Goal: Task Accomplishment & Management: Manage account settings

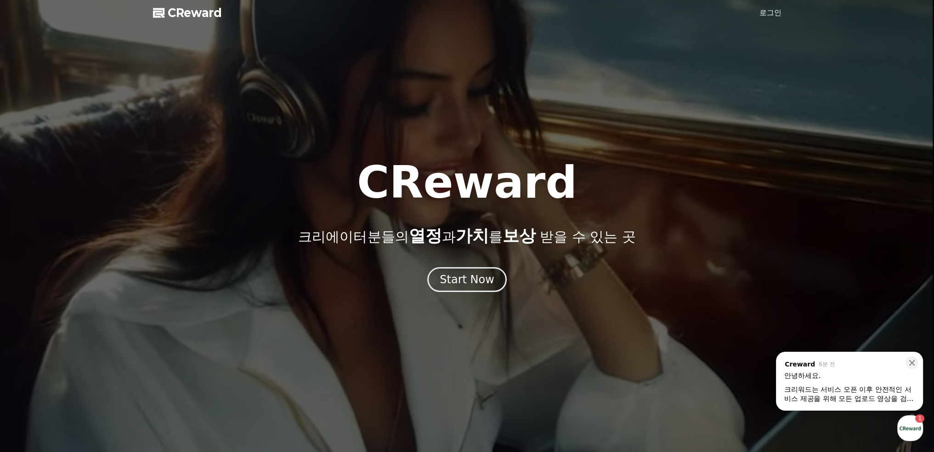
click at [872, 394] on div "크리워드는 서비스 오픈 이후 안전적인 서비스 제공을 위해 모든 업로드 영상을 검수해 왔으며," at bounding box center [849, 394] width 130 height 18
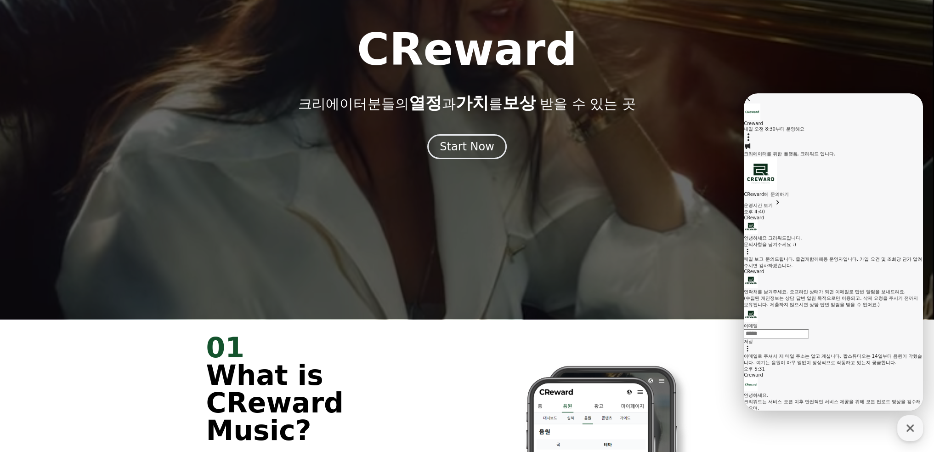
scroll to position [138, 0]
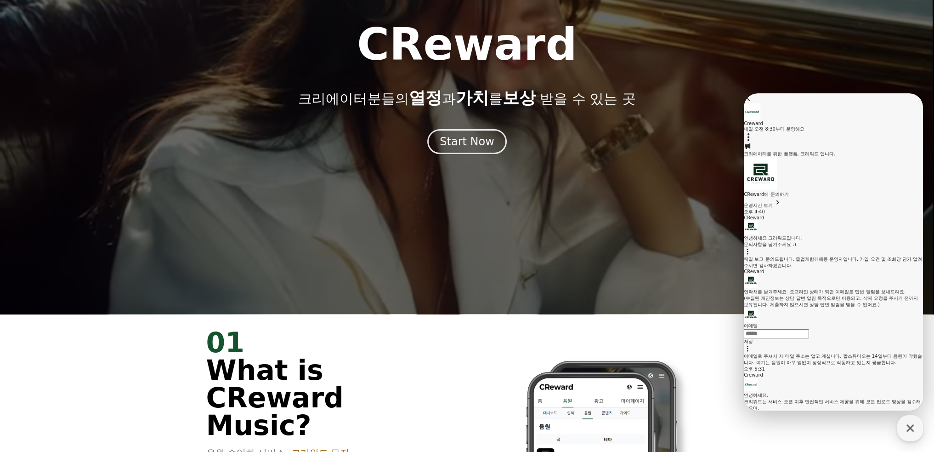
click at [671, 268] on div at bounding box center [467, 88] width 934 height 452
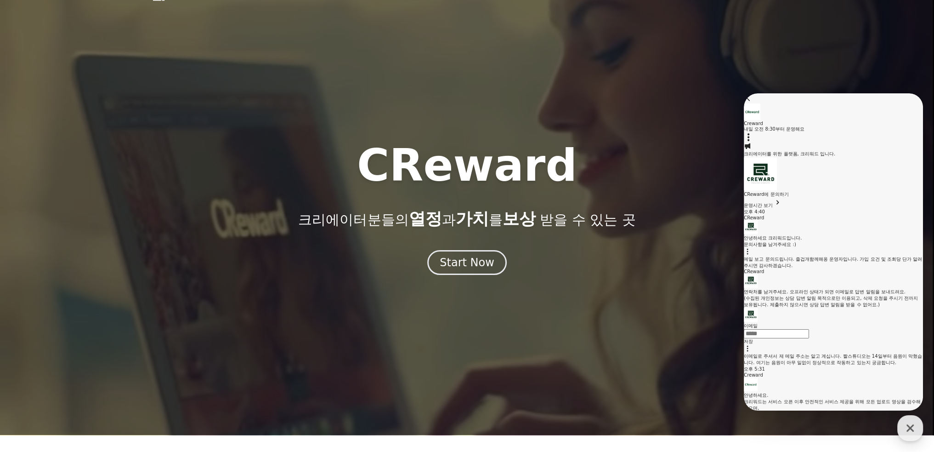
scroll to position [0, 0]
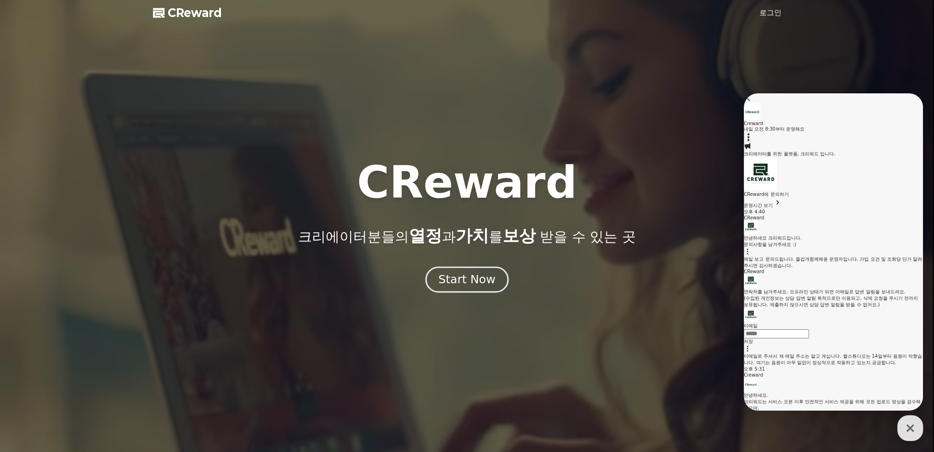
click at [483, 277] on div "Start Now" at bounding box center [466, 280] width 57 height 16
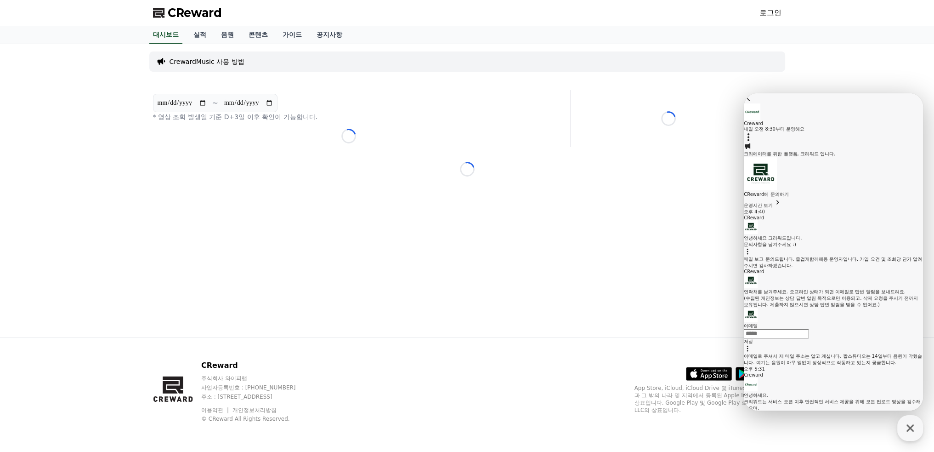
click at [640, 369] on div ".st0 { fill: #a6a6a6; } .st1 { stroke: #ffffff; stroke-width: 0.2; stroke-miter…" at bounding box center [707, 366] width 147 height 30
click at [753, 102] on icon at bounding box center [748, 97] width 9 height 9
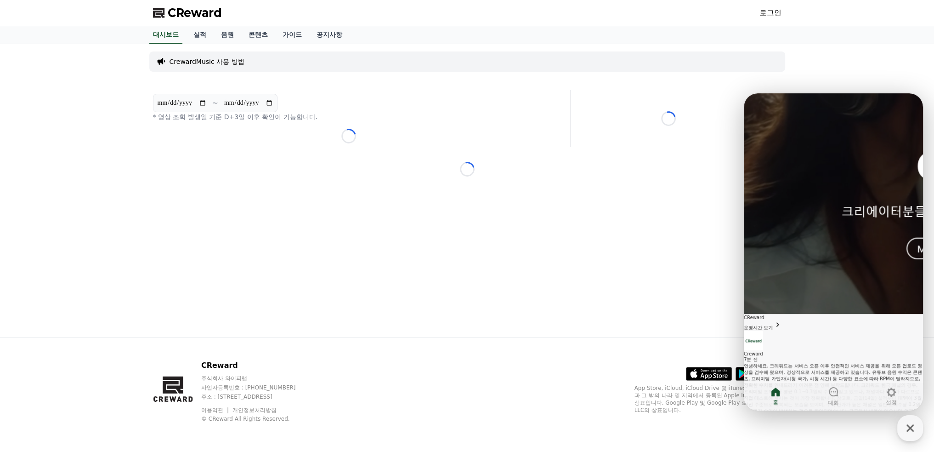
click at [773, 325] on span "운영시간 보기" at bounding box center [758, 327] width 29 height 5
click at [753, 417] on icon "button" at bounding box center [748, 421] width 9 height 9
click at [773, 325] on span "운영시간 보기" at bounding box center [758, 327] width 29 height 5
click at [752, 419] on icon "button" at bounding box center [749, 422] width 6 height 6
click at [908, 425] on icon "button" at bounding box center [909, 427] width 7 height 7
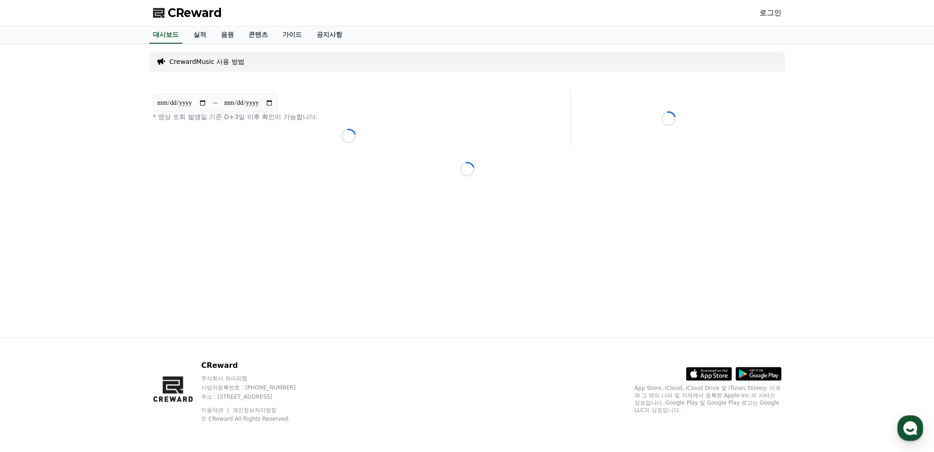
click at [210, 20] on span "CReward" at bounding box center [195, 13] width 54 height 15
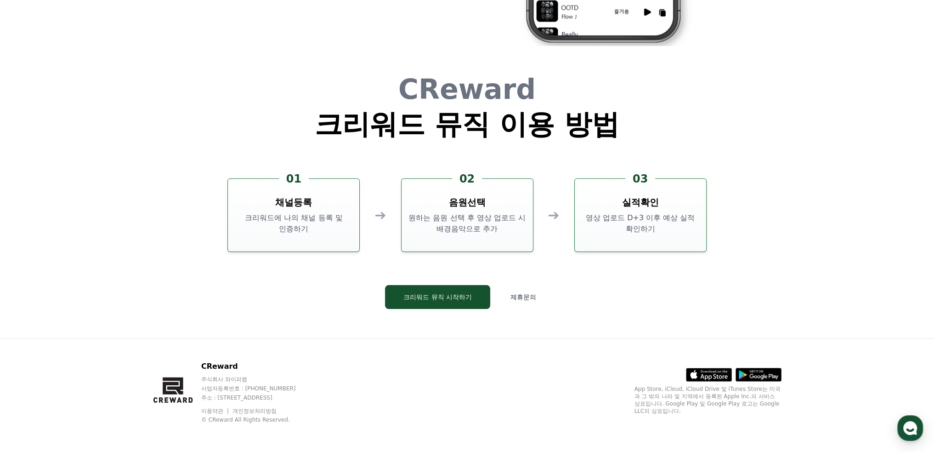
scroll to position [2489, 0]
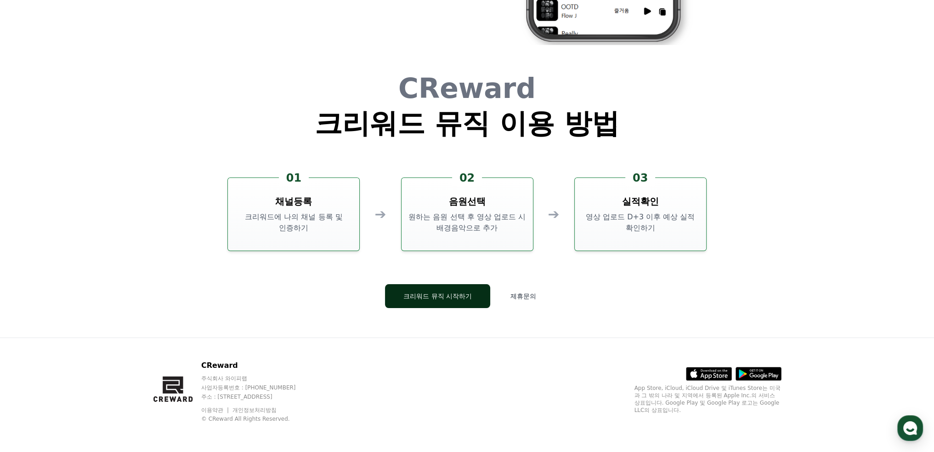
click at [440, 298] on button "크리워드 뮤직 시작하기" at bounding box center [437, 296] width 105 height 24
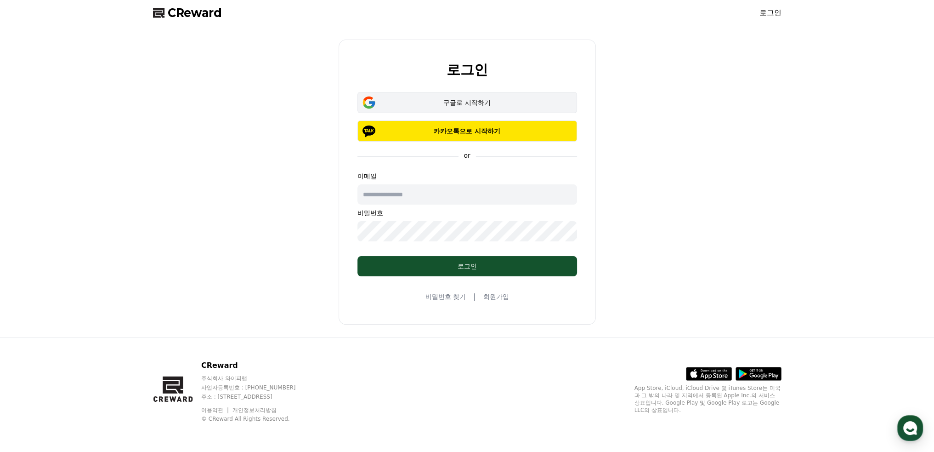
click at [477, 102] on div "구글로 시작하기" at bounding box center [467, 102] width 193 height 9
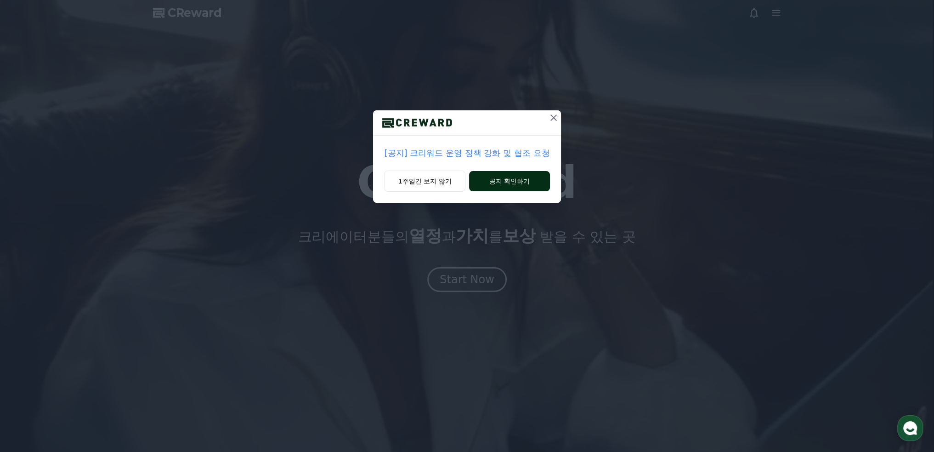
click at [520, 178] on button "공지 확인하기" at bounding box center [509, 181] width 80 height 20
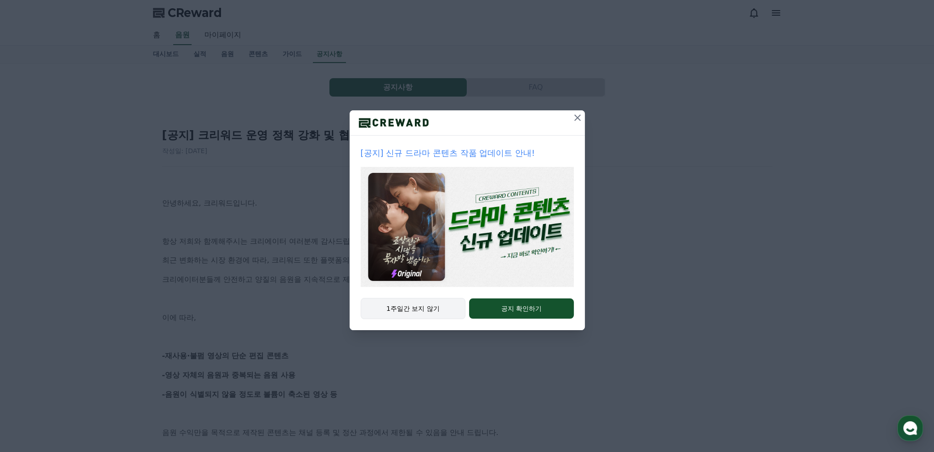
click at [424, 301] on button "1주일간 보지 않기" at bounding box center [413, 308] width 105 height 21
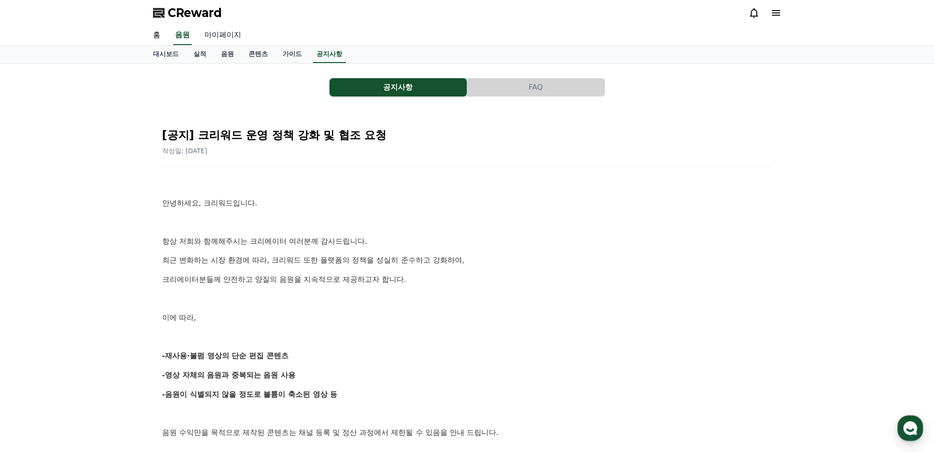
click at [221, 36] on link "마이페이지" at bounding box center [222, 35] width 51 height 19
select select "**********"
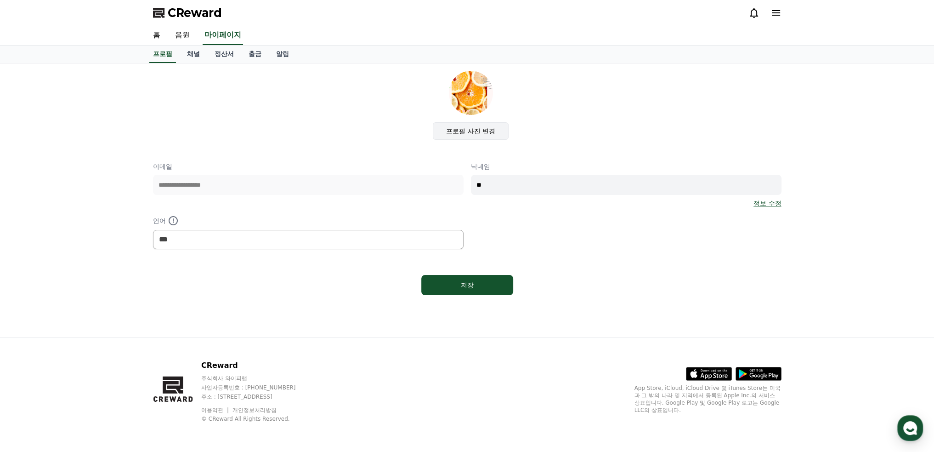
click at [477, 130] on label "프로필 사진 변경" at bounding box center [471, 130] width 76 height 17
click at [0, 0] on input "프로필 사진 변경" at bounding box center [0, 0] width 0 height 0
click at [548, 178] on input "**" at bounding box center [626, 185] width 311 height 20
type input "*"
type input "**"
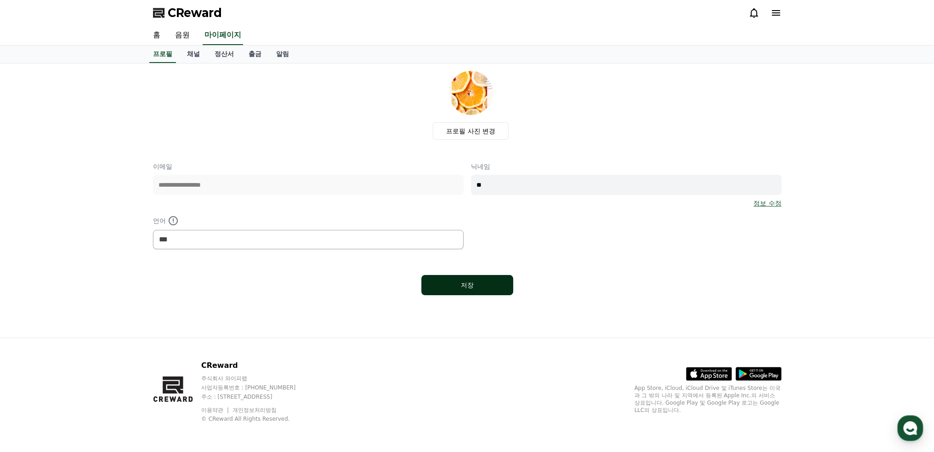
click at [480, 287] on div "저장" at bounding box center [467, 284] width 55 height 9
select select "**********"
click at [466, 283] on div "저장" at bounding box center [467, 284] width 55 height 9
select select "**********"
click at [193, 55] on link "채널" at bounding box center [194, 53] width 28 height 17
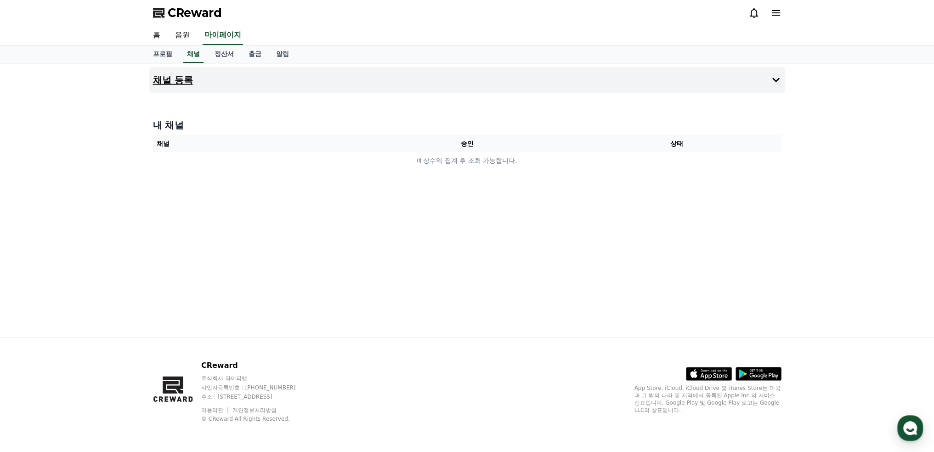
click at [775, 80] on icon at bounding box center [775, 80] width 7 height 5
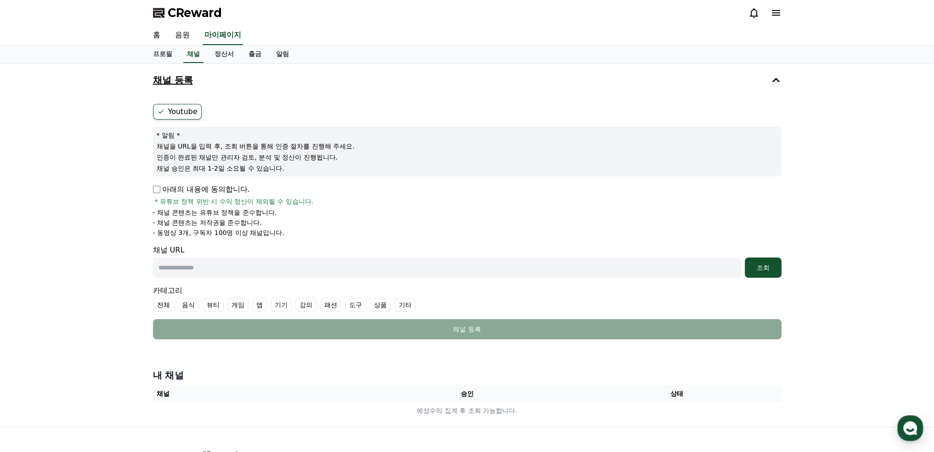
click at [175, 266] on input "text" at bounding box center [447, 267] width 588 height 20
paste input "**********"
click at [766, 269] on div "조회" at bounding box center [762, 267] width 29 height 9
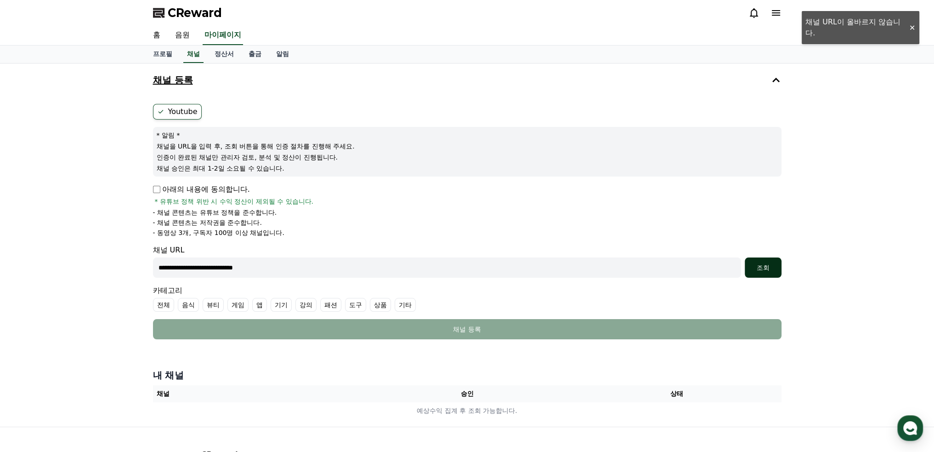
click at [756, 270] on div "조회" at bounding box center [762, 267] width 29 height 9
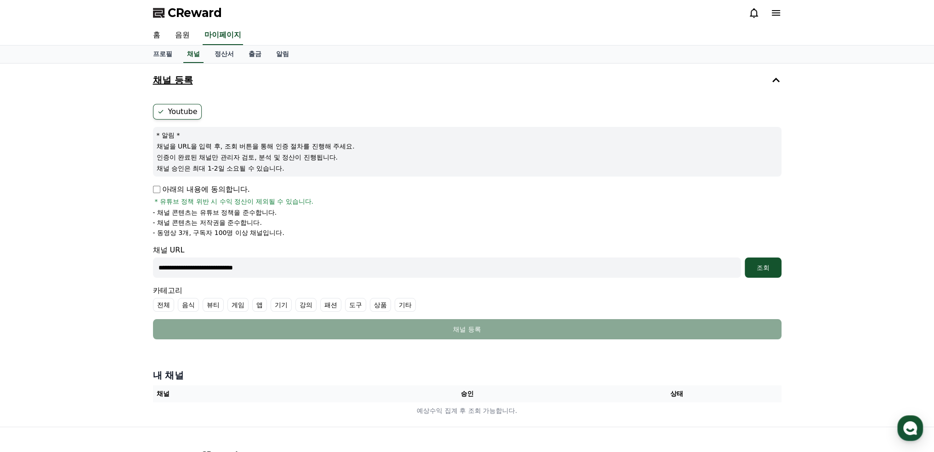
drag, startPoint x: 289, startPoint y: 272, endPoint x: 142, endPoint y: 272, distance: 147.0
click at [142, 272] on div "**********" at bounding box center [467, 244] width 934 height 363
paste input "**********"
type input "**********"
click at [768, 268] on div "조회" at bounding box center [762, 267] width 29 height 9
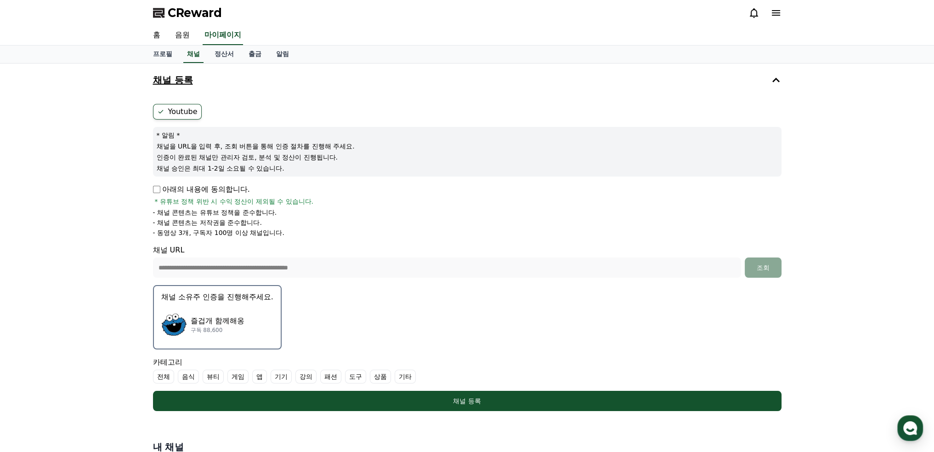
click at [403, 374] on label "기타" at bounding box center [405, 376] width 21 height 14
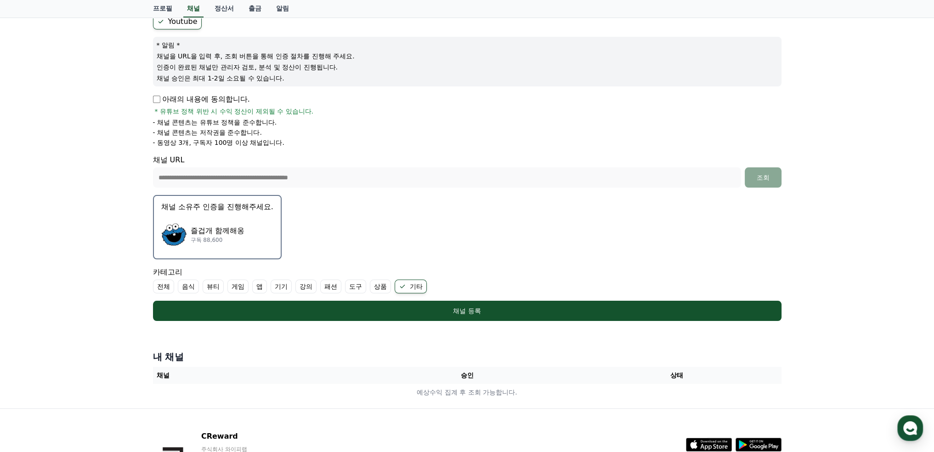
scroll to position [92, 0]
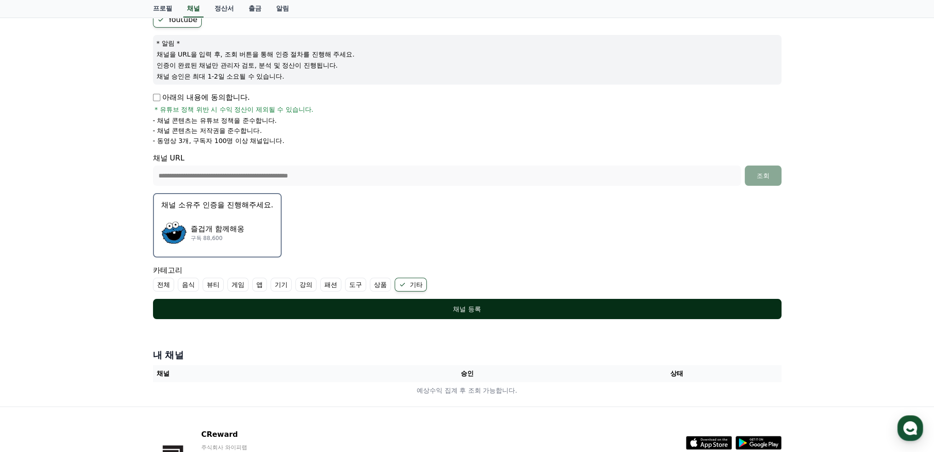
click at [466, 309] on div "채널 등록" at bounding box center [467, 308] width 592 height 9
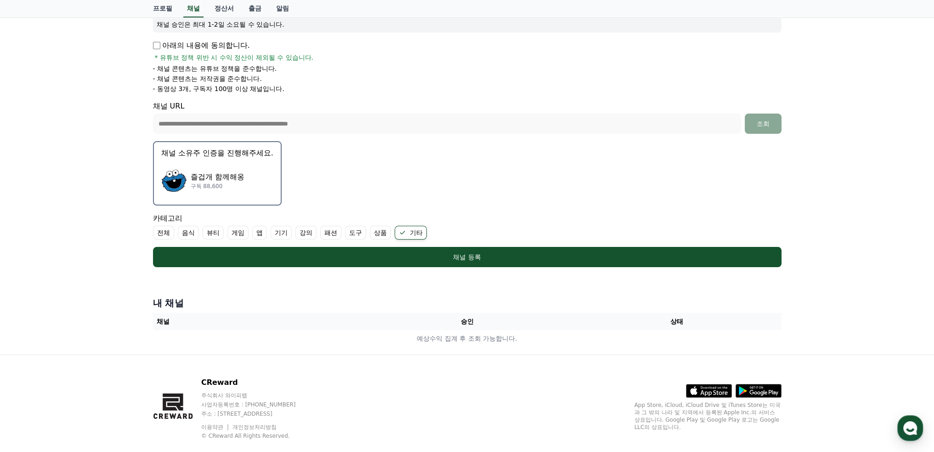
scroll to position [113, 0]
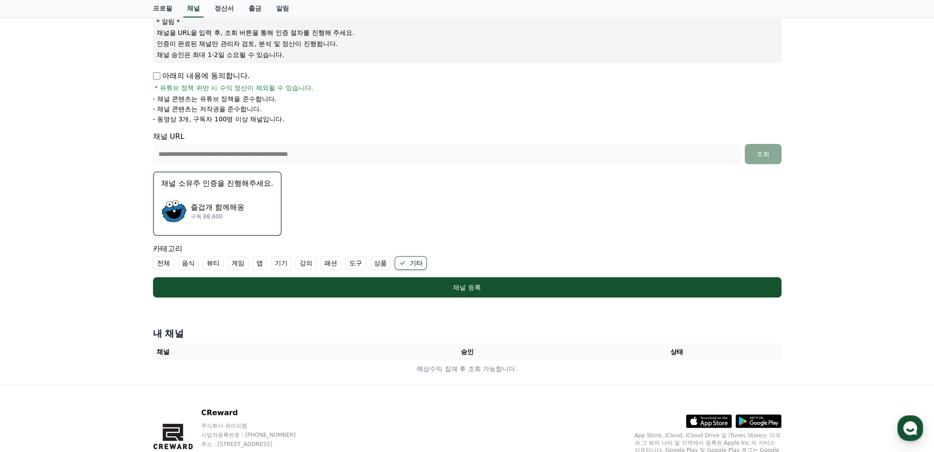
click at [202, 209] on p "즐겁개 함께해옹" at bounding box center [218, 207] width 54 height 11
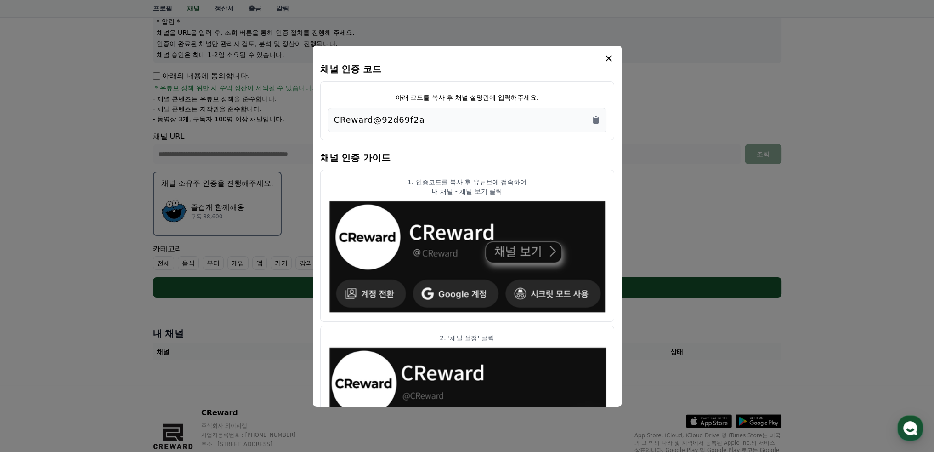
drag, startPoint x: 428, startPoint y: 119, endPoint x: 328, endPoint y: 118, distance: 99.7
click at [328, 118] on div "CReward@92d69f2a" at bounding box center [467, 119] width 278 height 25
copy p "CReward@92d69f2a"
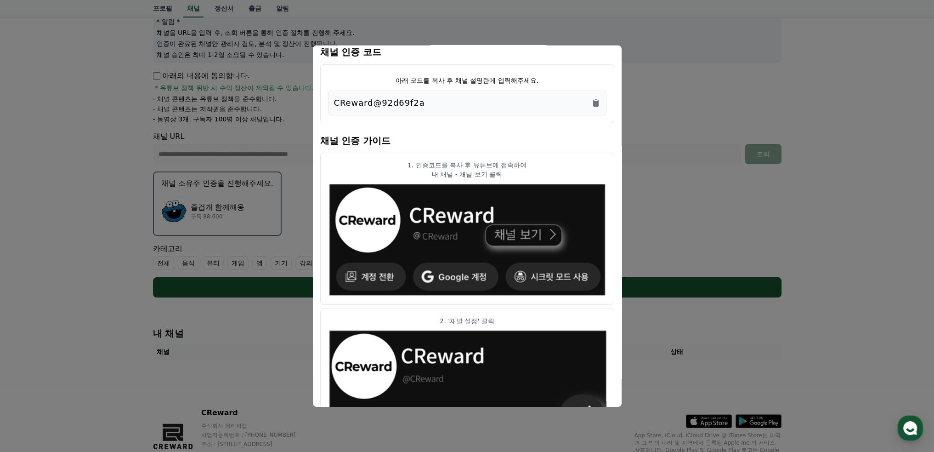
scroll to position [0, 0]
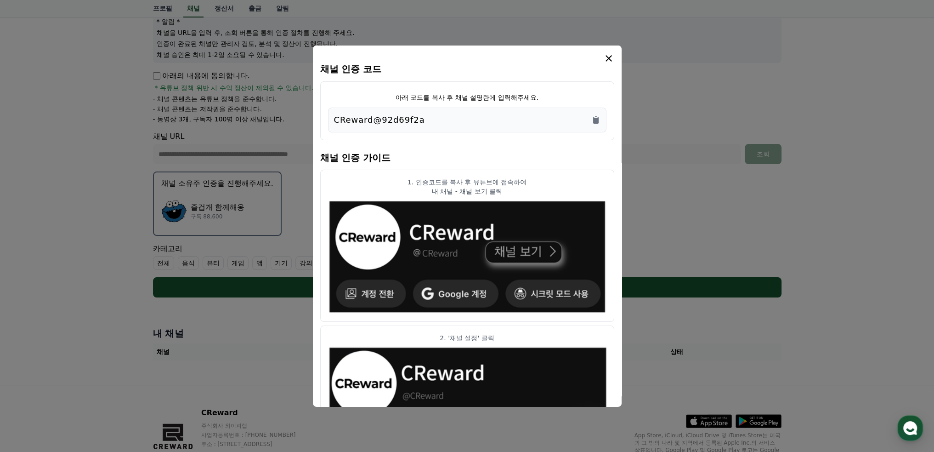
click at [608, 57] on icon "modal" at bounding box center [608, 57] width 11 height 11
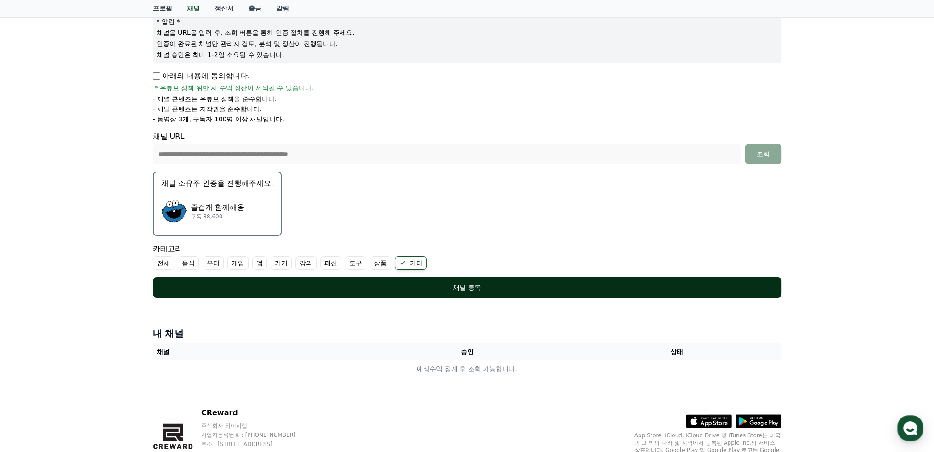
click at [471, 283] on div "채널 등록" at bounding box center [467, 287] width 592 height 9
